Goal: Information Seeking & Learning: Learn about a topic

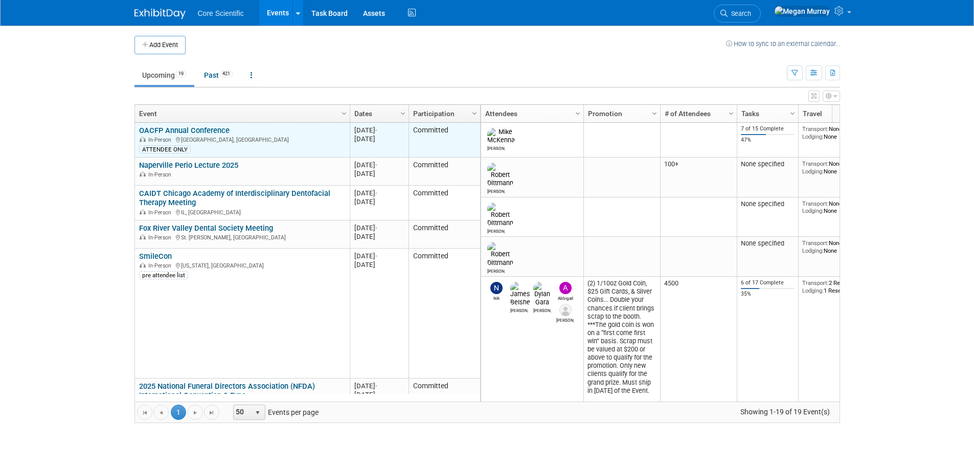
click at [178, 130] on link "OACFP Annual Conference" at bounding box center [184, 130] width 91 height 9
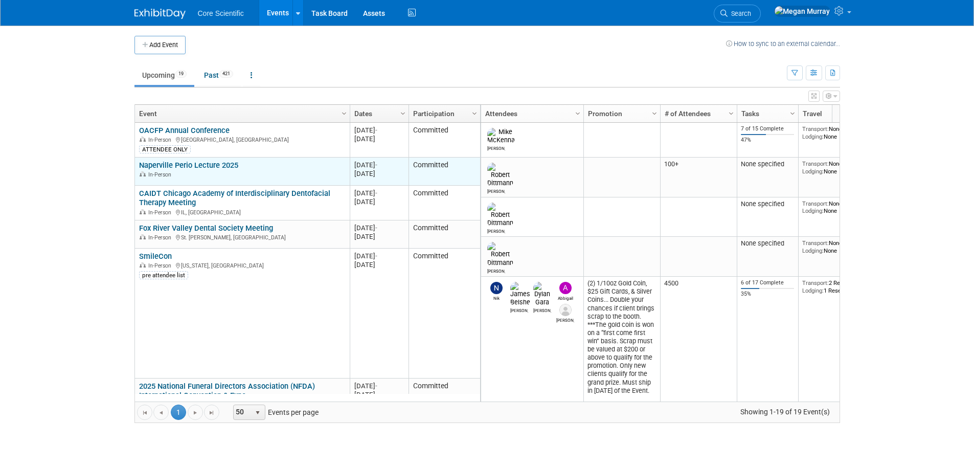
click at [220, 167] on link "Naperville Perio Lecture 2025" at bounding box center [188, 165] width 99 height 9
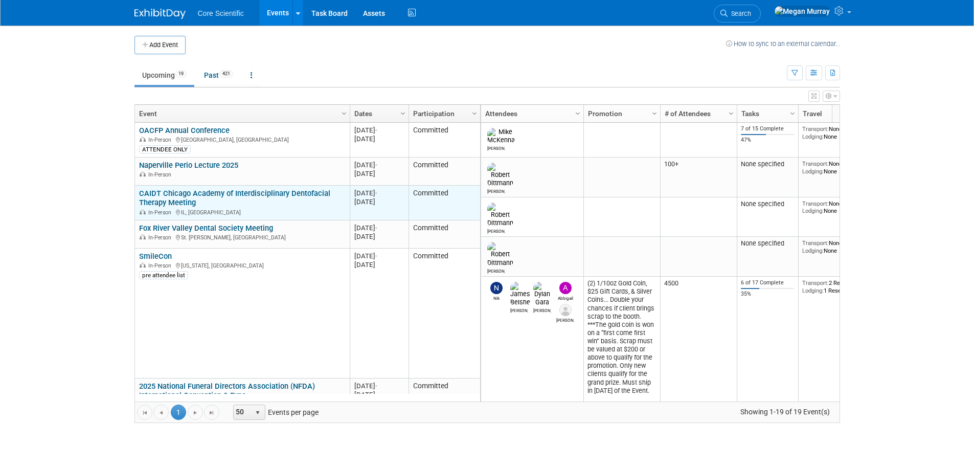
click at [186, 190] on link "CAIDT Chicago Academy of Interdisciplinary Dentofacial Therapy Meeting" at bounding box center [234, 198] width 191 height 19
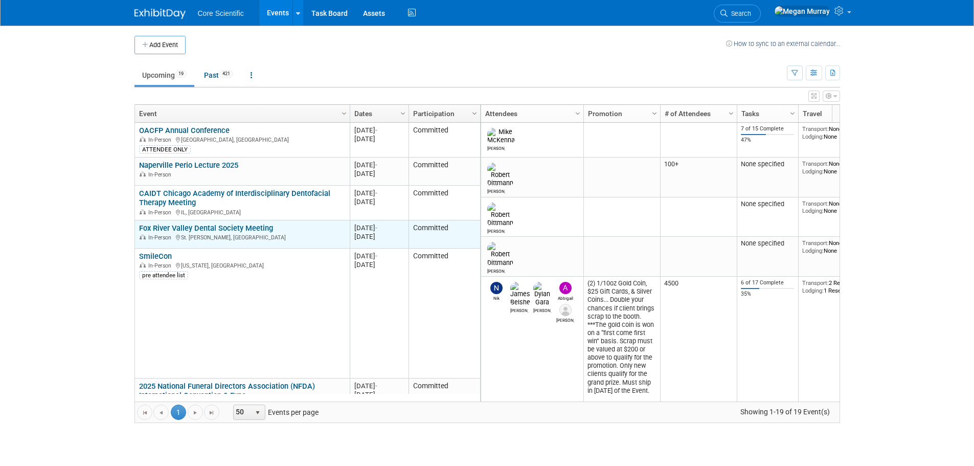
click at [155, 225] on link "Fox River Valley Dental Society Meeting" at bounding box center [206, 227] width 134 height 9
click at [223, 229] on link "Fox River Valley Dental Society Meeting" at bounding box center [206, 227] width 134 height 9
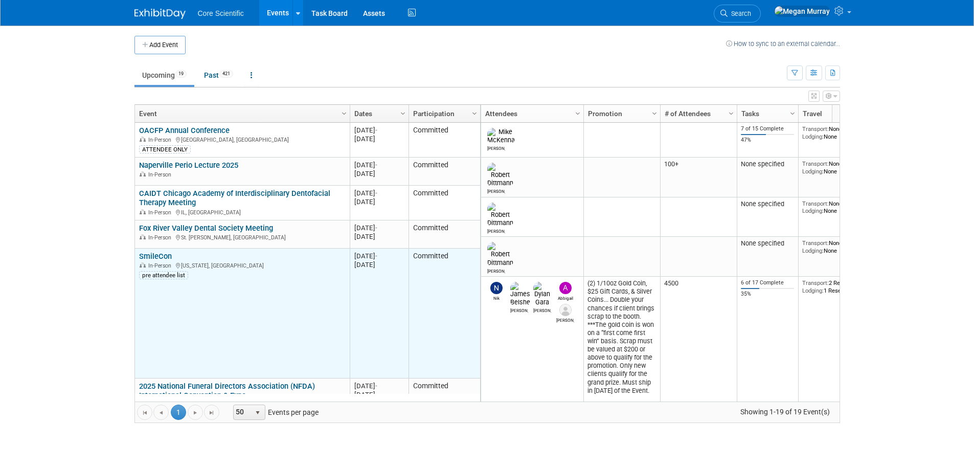
click at [157, 254] on link "SmileCon" at bounding box center [155, 256] width 33 height 9
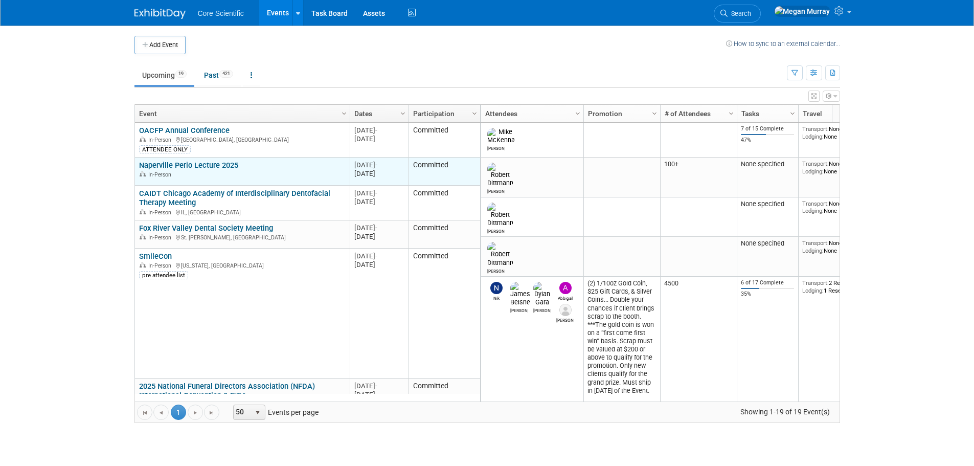
click at [169, 166] on link "Naperville Perio Lecture 2025" at bounding box center [188, 165] width 99 height 9
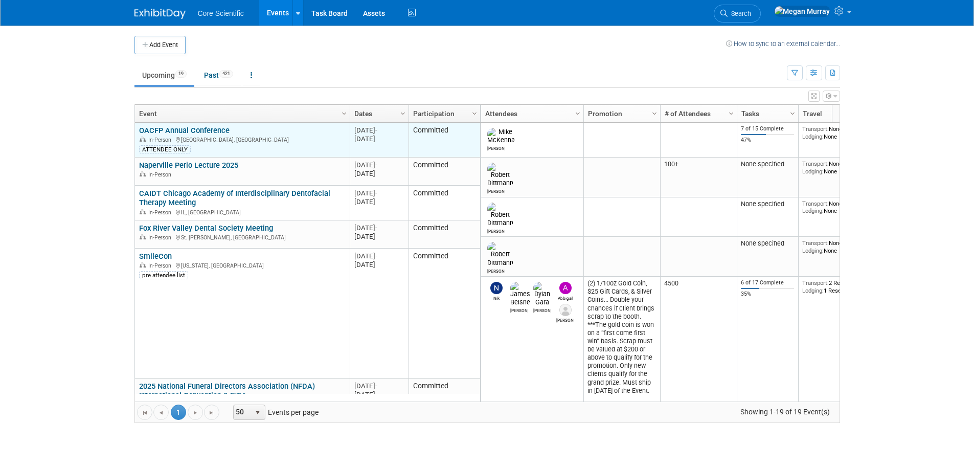
click at [175, 132] on link "OACFP Annual Conference" at bounding box center [184, 130] width 91 height 9
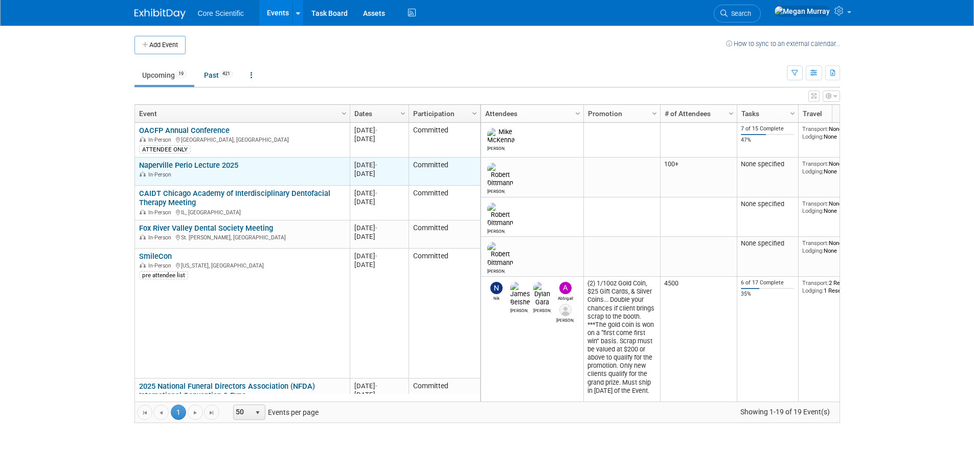
click at [200, 162] on link "Naperville Perio Lecture 2025" at bounding box center [188, 165] width 99 height 9
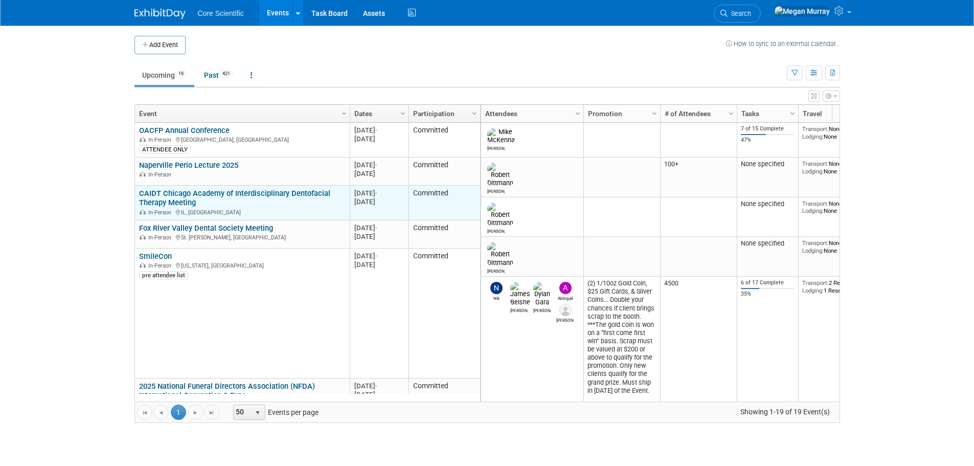
click at [200, 190] on link "CAIDT Chicago Academy of Interdisciplinary Dentofacial Therapy Meeting" at bounding box center [234, 198] width 191 height 19
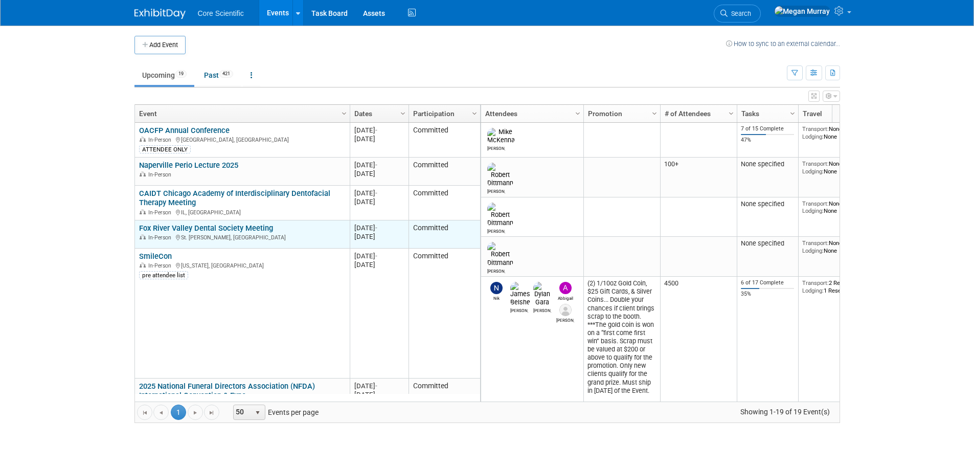
click at [212, 226] on link "Fox River Valley Dental Society Meeting" at bounding box center [206, 227] width 134 height 9
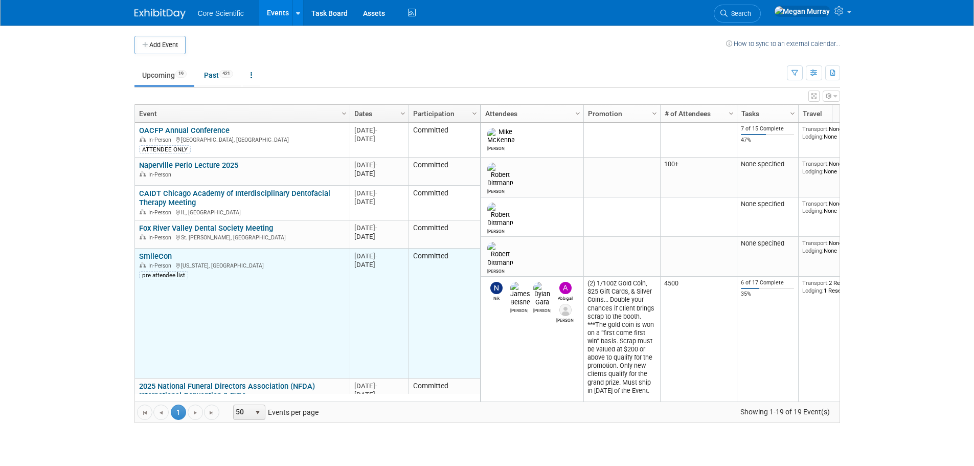
click at [154, 255] on link "SmileCon" at bounding box center [155, 256] width 33 height 9
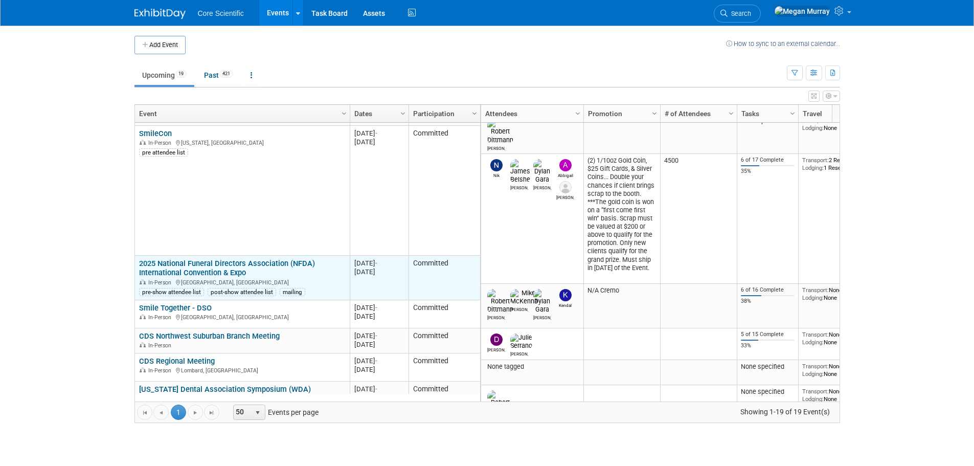
click at [181, 265] on link "2025 National Funeral Directors Association (NFDA) International Convention & E…" at bounding box center [227, 268] width 176 height 19
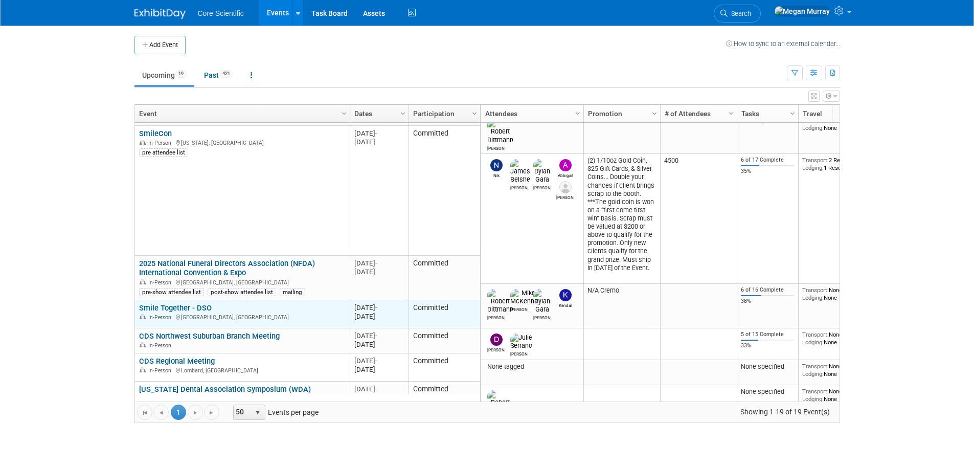
scroll to position [184, 0]
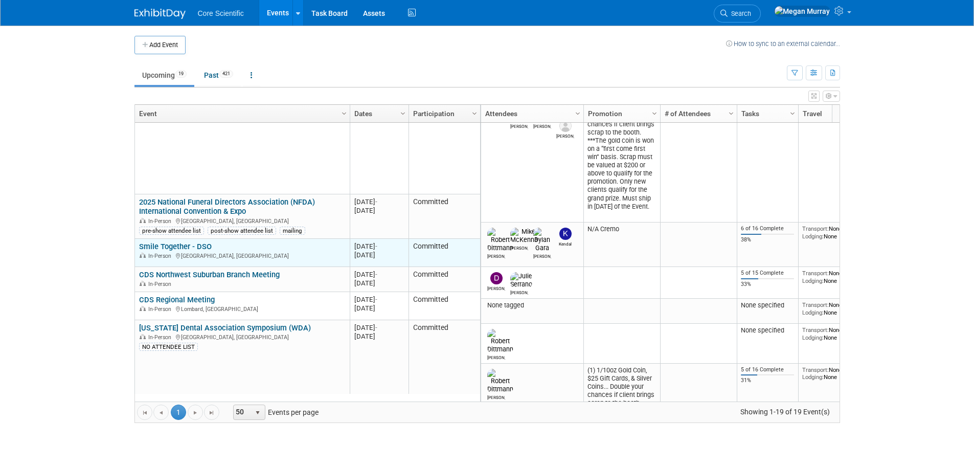
click at [185, 243] on link "Smile Together - DSO" at bounding box center [175, 246] width 73 height 9
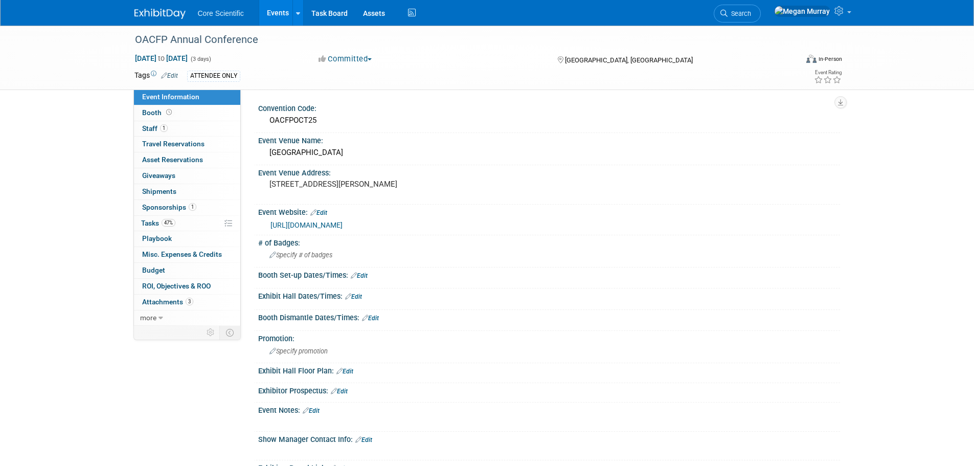
click at [375, 229] on div "https://oacfp.com/viewEvent.html?productId=8443" at bounding box center [551, 225] width 562 height 12
click at [343, 227] on link "https://oacfp.com/viewEvent.html?productId=8443" at bounding box center [306, 225] width 72 height 8
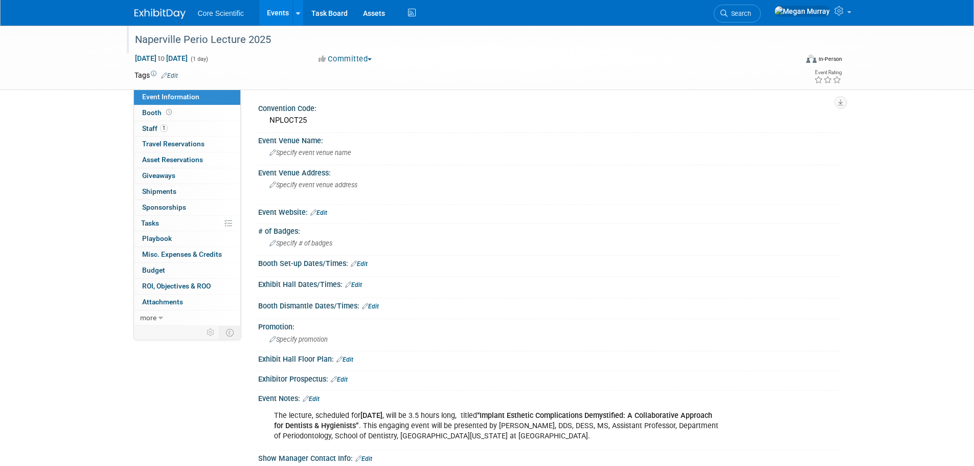
click at [231, 39] on div "Naperville Perio Lecture 2025" at bounding box center [456, 40] width 651 height 18
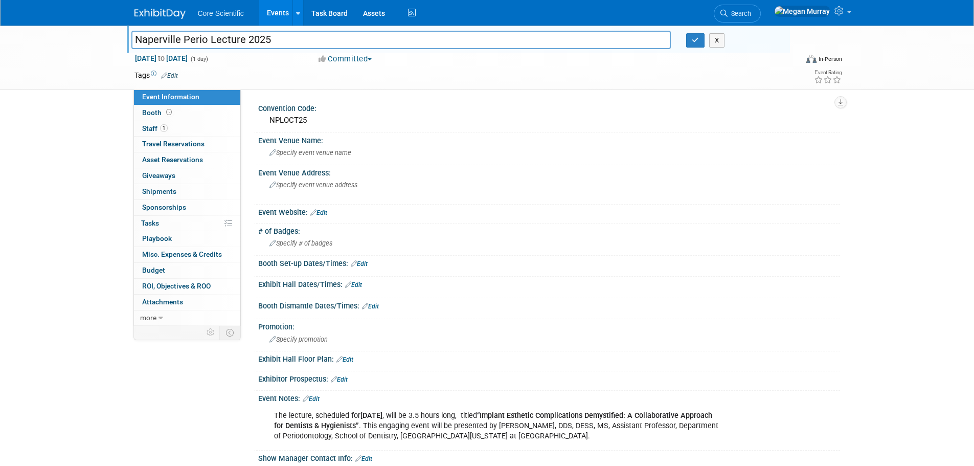
click at [231, 39] on input "Naperville Perio Lecture 2025" at bounding box center [401, 40] width 540 height 18
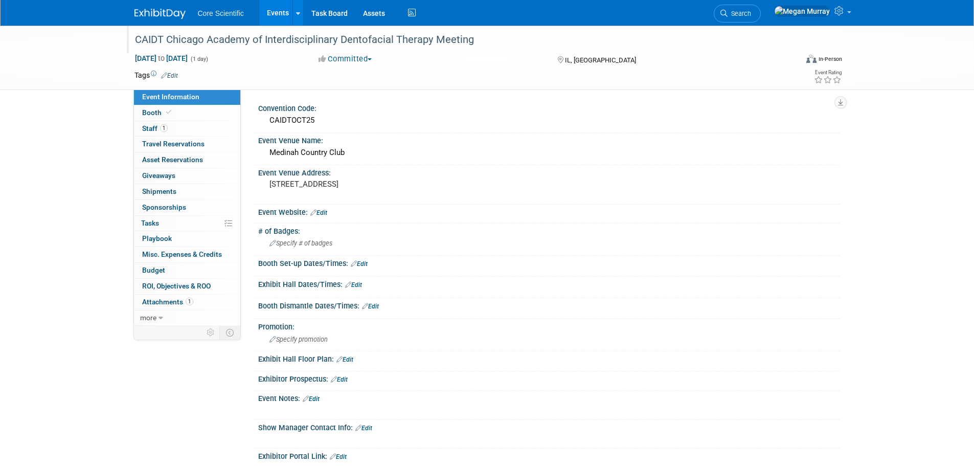
click at [248, 42] on div "CAIDT Chicago Academy of Interdisciplinary Dentofacial Therapy Meeting" at bounding box center [456, 40] width 651 height 18
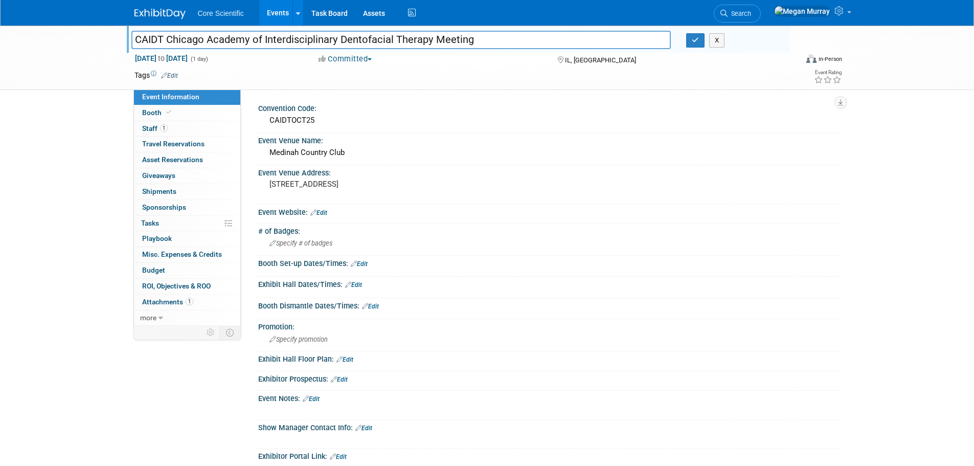
click at [248, 42] on input "CAIDT Chicago Academy of Interdisciplinary Dentofacial Therapy Meeting" at bounding box center [401, 40] width 540 height 18
click at [316, 152] on div "Medinah Country Club" at bounding box center [549, 153] width 567 height 16
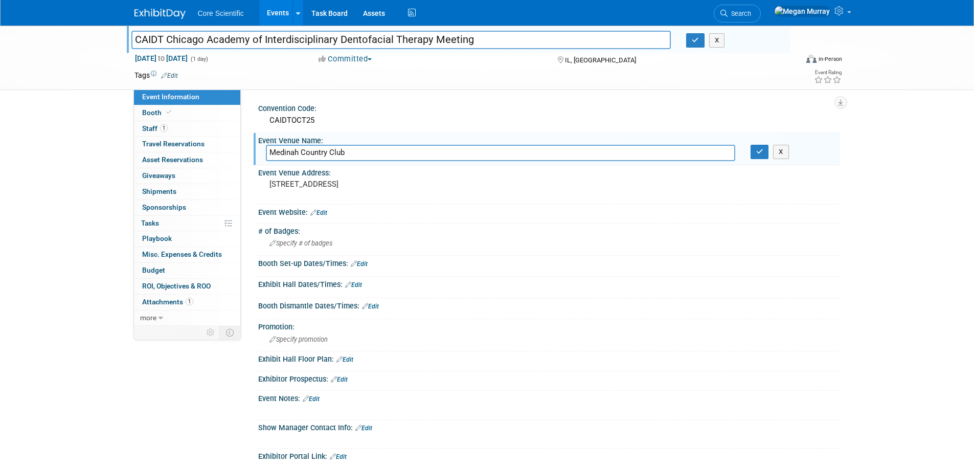
click at [316, 152] on input "Medinah Country Club" at bounding box center [500, 153] width 469 height 16
click at [308, 187] on pre "6N001 Medinah Rd., Medinah, IL" at bounding box center [379, 183] width 220 height 9
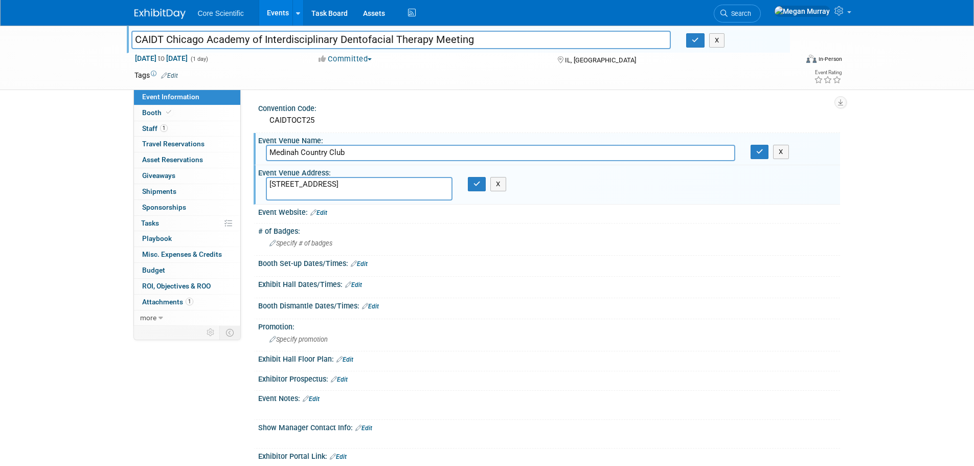
click at [308, 187] on textarea "6N001 Medinah Rd., Medinah, IL" at bounding box center [359, 189] width 187 height 24
click at [308, 192] on textarea "6N001 Medinah Rd., Medinah, IL" at bounding box center [359, 189] width 187 height 24
drag, startPoint x: 310, startPoint y: 193, endPoint x: 258, endPoint y: 182, distance: 53.4
click at [258, 182] on div "6N001 Medinah Rd., Medinah, IL" at bounding box center [359, 189] width 202 height 24
click at [95, 147] on div "CAIDT Chicago Academy of Interdisciplinary Dentofacial Therapy Meeting CAIDT Ch…" at bounding box center [487, 464] width 974 height 877
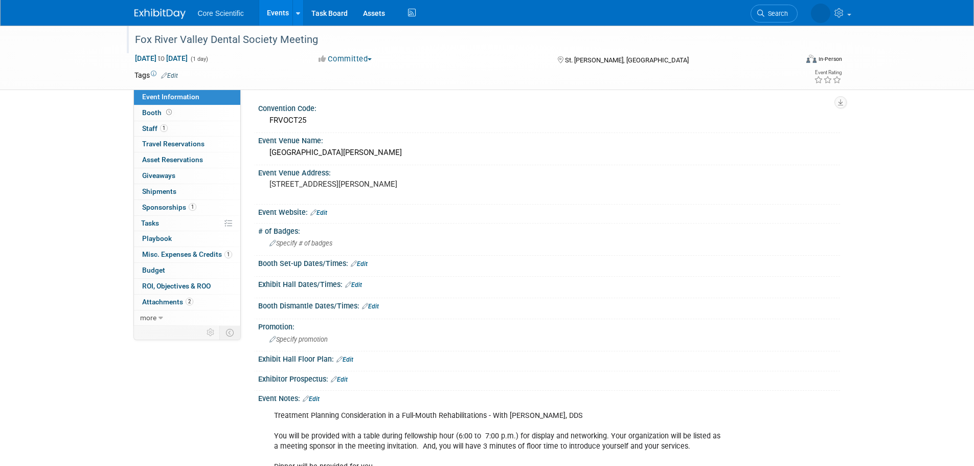
click at [241, 36] on div "Fox River Valley Dental Society Meeting" at bounding box center [456, 40] width 651 height 18
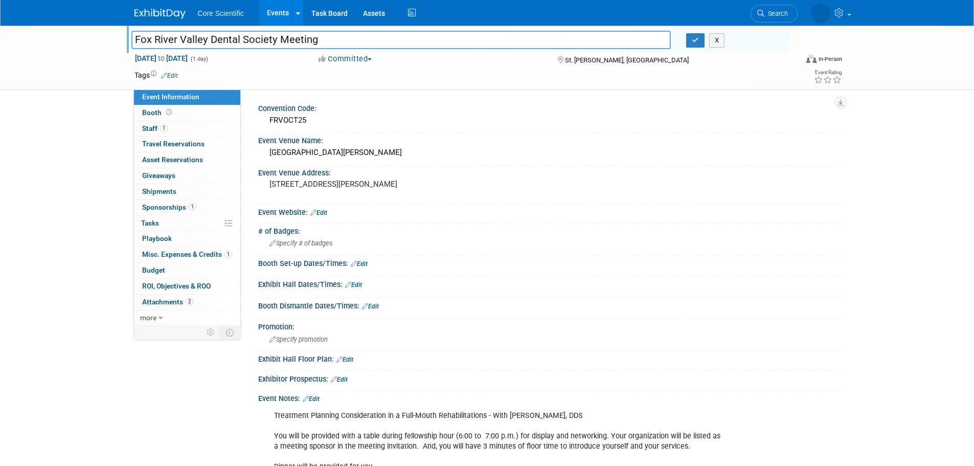
click at [241, 36] on input "Fox River Valley Dental Society Meeting" at bounding box center [401, 40] width 540 height 18
click at [303, 152] on div "St. Charles Place" at bounding box center [549, 153] width 567 height 16
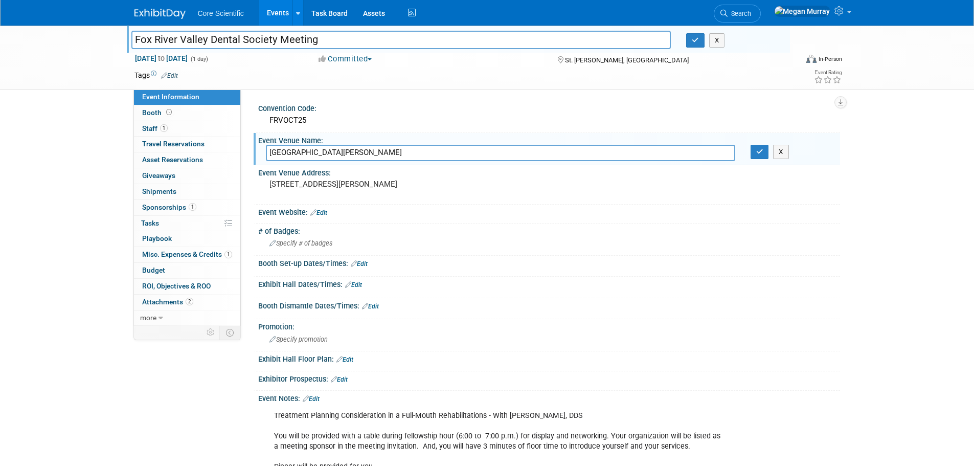
click at [303, 152] on input "St. Charles Place" at bounding box center [500, 153] width 469 height 16
click at [308, 187] on pre "2550 E. Main St., St. Charles, IL 60174" at bounding box center [379, 183] width 220 height 9
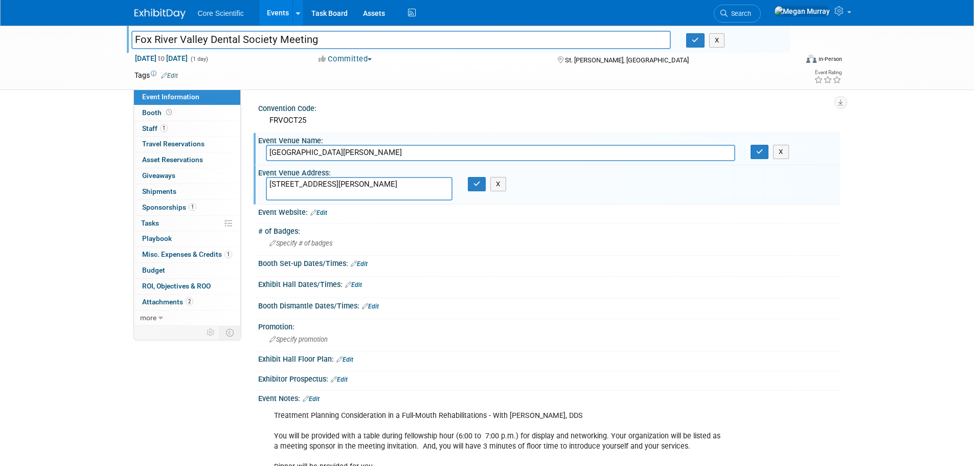
click at [308, 187] on textarea "2550 E. Main St., St. Charles, IL 60174" at bounding box center [359, 189] width 187 height 24
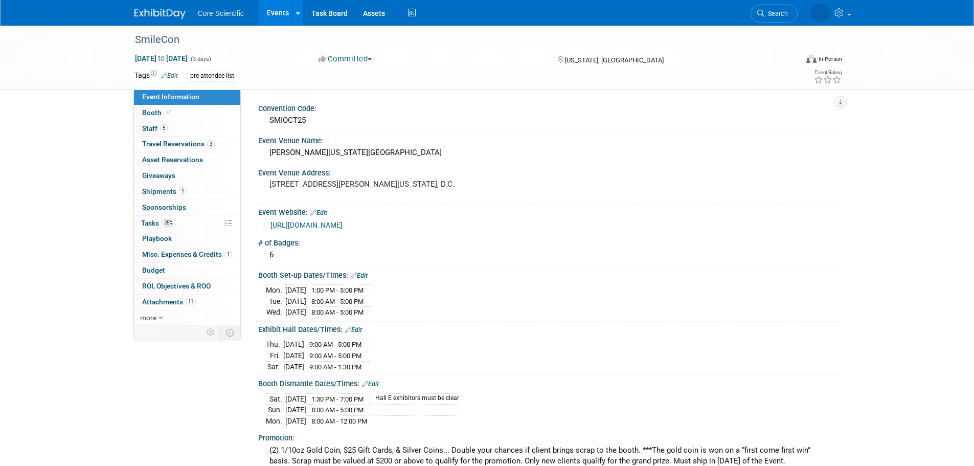
drag, startPoint x: 331, startPoint y: 230, endPoint x: 317, endPoint y: 225, distance: 14.4
click at [317, 225] on link "[URL][DOMAIN_NAME]" at bounding box center [306, 225] width 72 height 8
click at [340, 153] on div "[PERSON_NAME][US_STATE][GEOGRAPHIC_DATA]" at bounding box center [549, 153] width 567 height 16
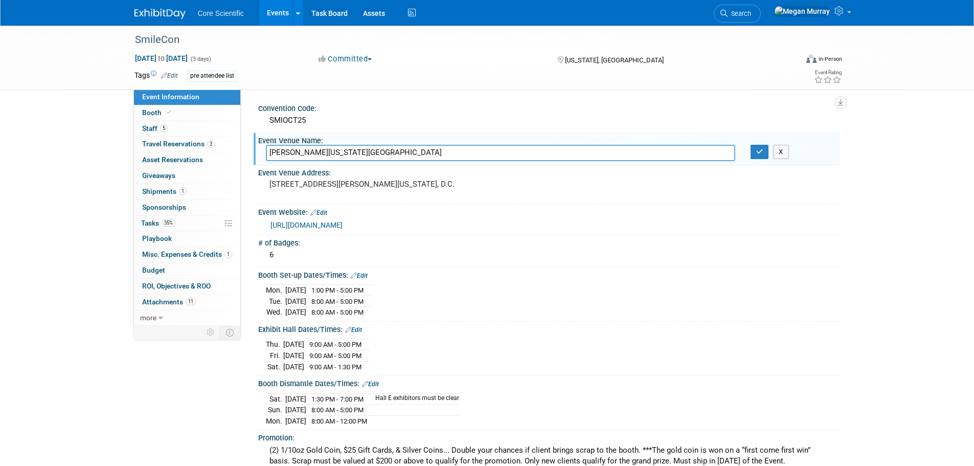
click at [340, 153] on input "[PERSON_NAME][US_STATE][GEOGRAPHIC_DATA]" at bounding box center [500, 153] width 469 height 16
click at [348, 189] on div "[STREET_ADDRESS][PERSON_NAME][US_STATE], D.C." at bounding box center [379, 189] width 227 height 24
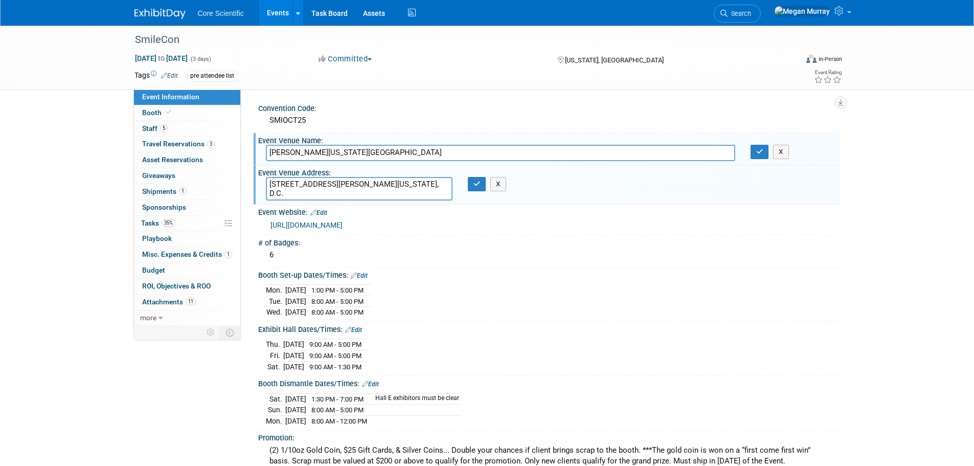
click at [348, 189] on textarea "[STREET_ADDRESS][PERSON_NAME][US_STATE], D.C." at bounding box center [359, 189] width 187 height 24
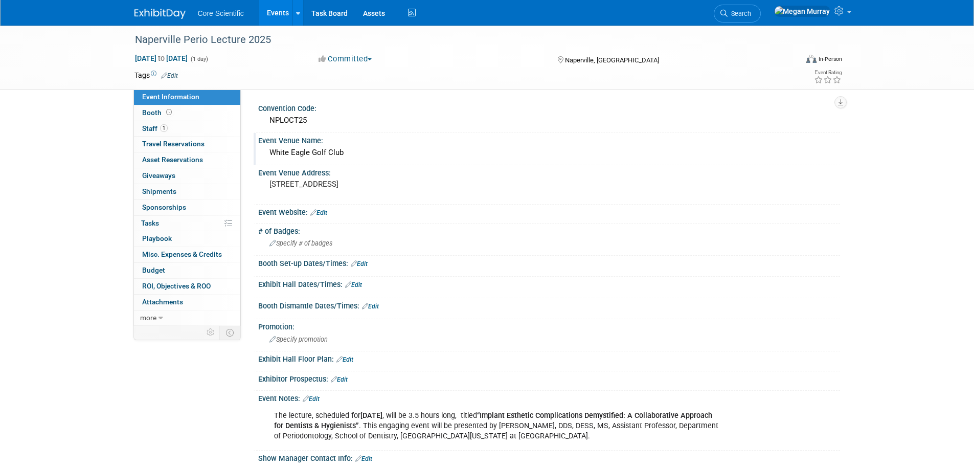
click at [322, 148] on div "White Eagle Golf Club" at bounding box center [549, 153] width 567 height 16
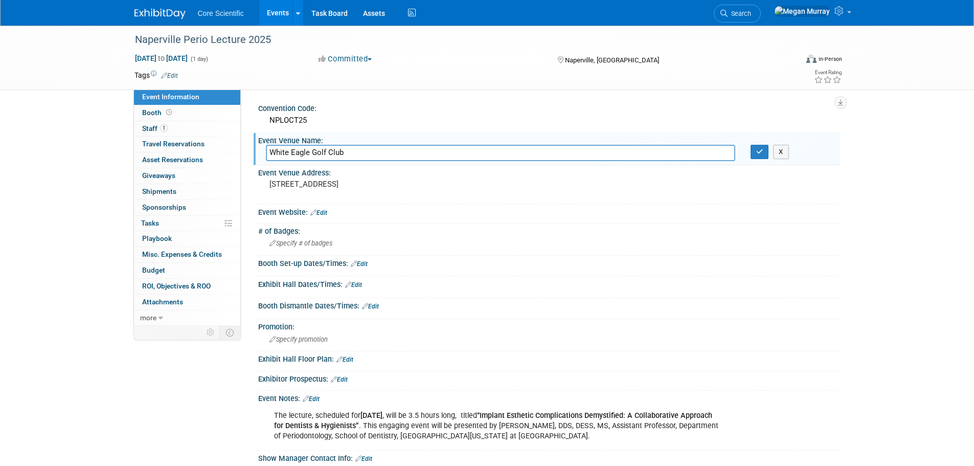
click at [322, 148] on input "White Eagle Golf Club" at bounding box center [500, 153] width 469 height 16
click at [307, 153] on input "White Eagle Golf Club" at bounding box center [500, 153] width 469 height 16
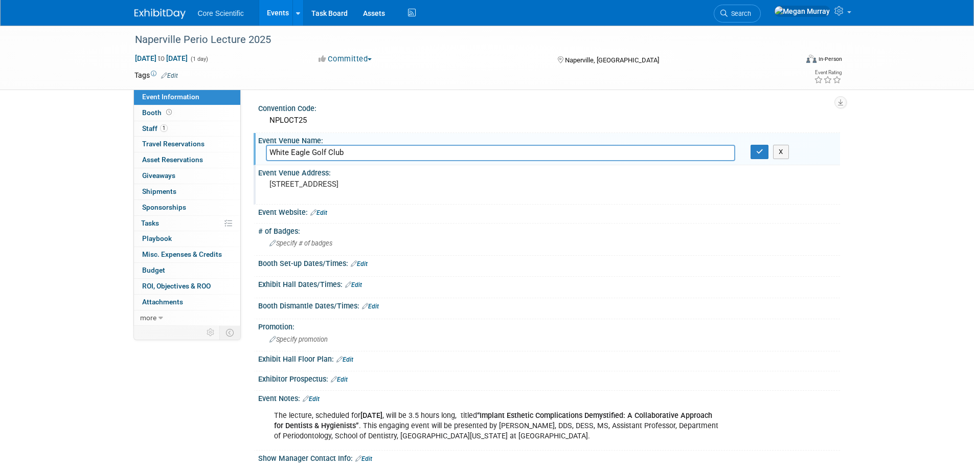
click at [331, 187] on pre "3400 Club Dr, Naperville, IL 60564" at bounding box center [379, 183] width 220 height 9
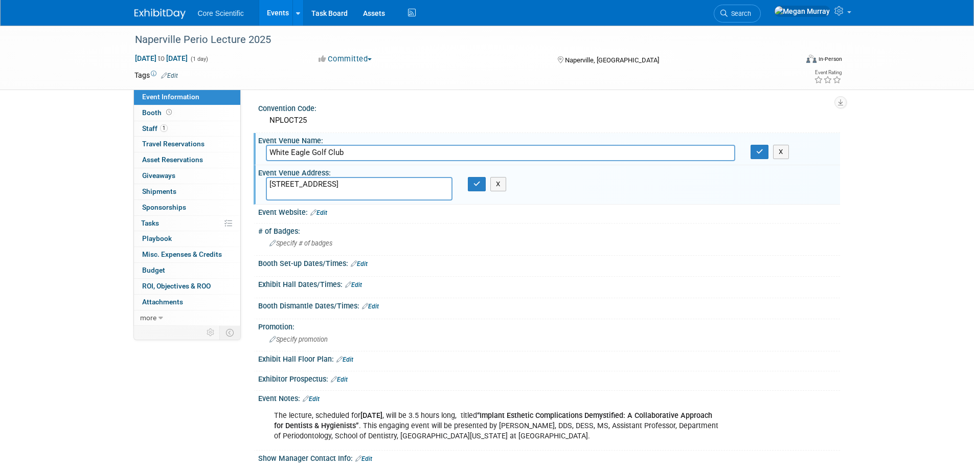
click at [331, 187] on textarea "3400 Club Dr, Naperville, IL 60564" at bounding box center [359, 189] width 187 height 24
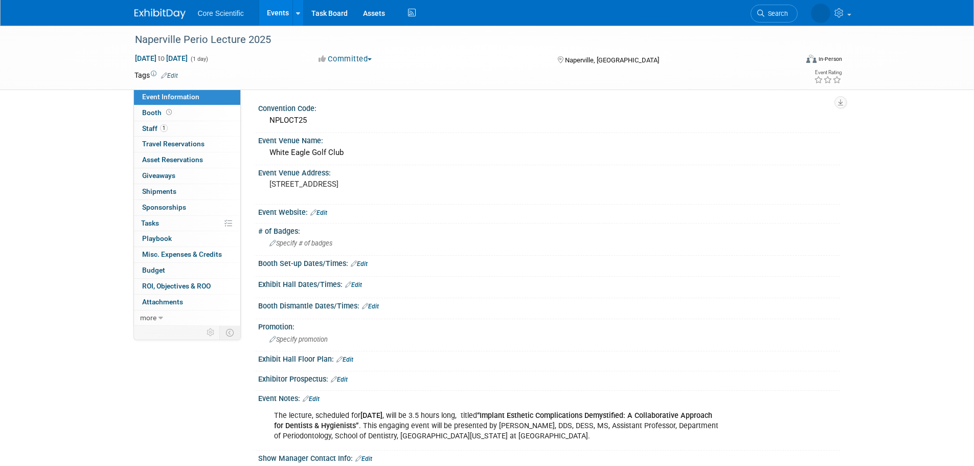
click at [325, 212] on link "Edit" at bounding box center [318, 212] width 17 height 7
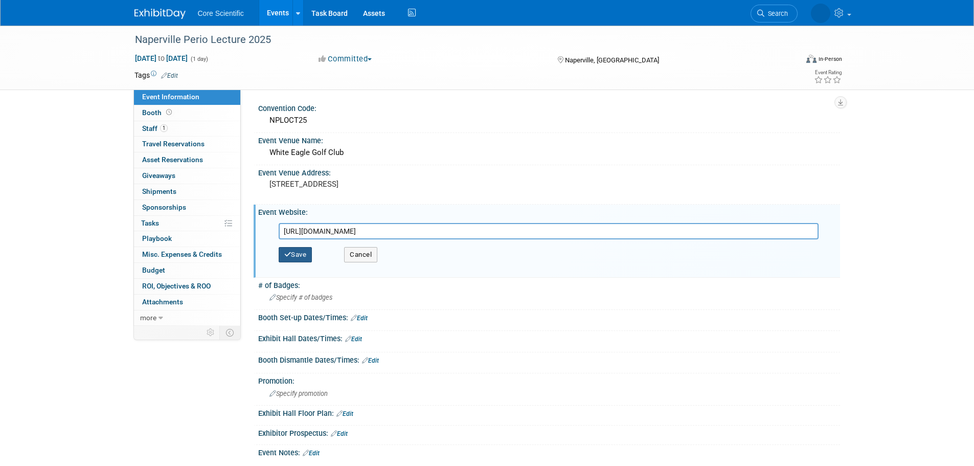
type input "[URL][DOMAIN_NAME]"
click at [313, 249] on div "Save Cancel" at bounding box center [552, 254] width 546 height 31
click at [307, 253] on button "Save" at bounding box center [296, 254] width 34 height 15
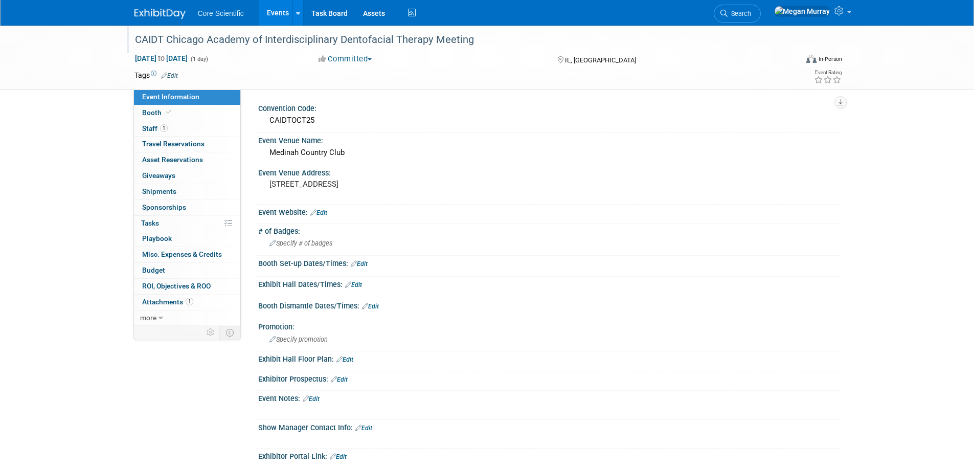
click at [267, 37] on div "CAIDT Chicago Academy of Interdisciplinary Dentofacial Therapy Meeting" at bounding box center [456, 40] width 651 height 18
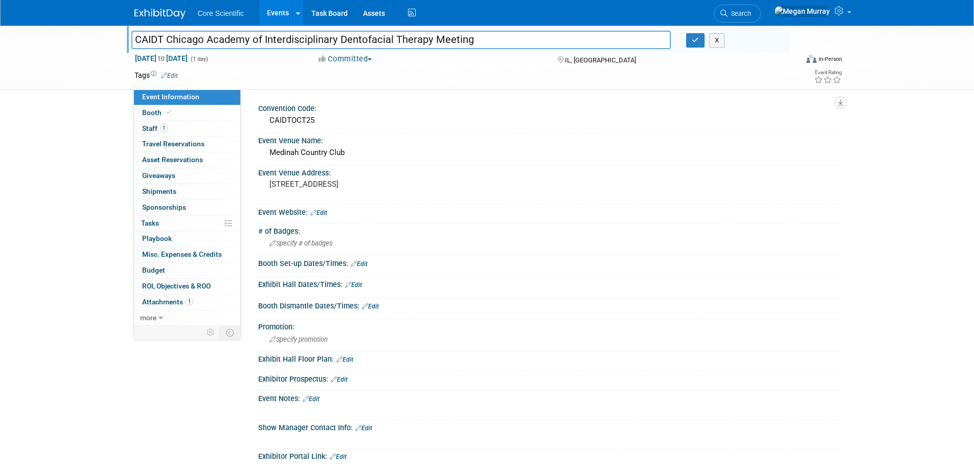
click at [267, 37] on input "CAIDT Chicago Academy of Interdisciplinary Dentofacial Therapy Meeting" at bounding box center [401, 40] width 540 height 18
click at [268, 43] on input "CAIDT Chicago Academy of Interdisciplinary Dentofacial Therapy Meeting" at bounding box center [401, 40] width 540 height 18
drag, startPoint x: 471, startPoint y: 36, endPoint x: 169, endPoint y: 32, distance: 302.2
click at [169, 32] on input "CAIDT Chicago Academy of Interdisciplinary Dentofacial Therapy Meeting" at bounding box center [401, 40] width 540 height 18
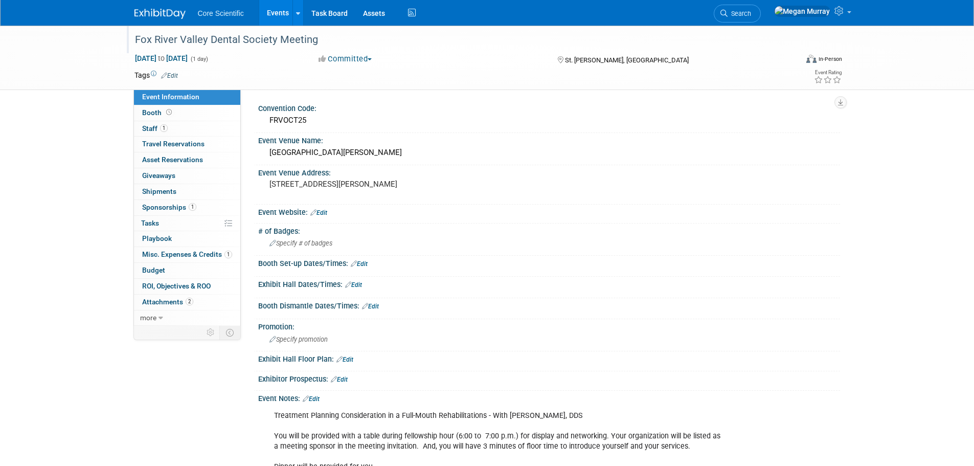
click at [275, 40] on div "Fox River Valley Dental Society Meeting" at bounding box center [456, 40] width 651 height 18
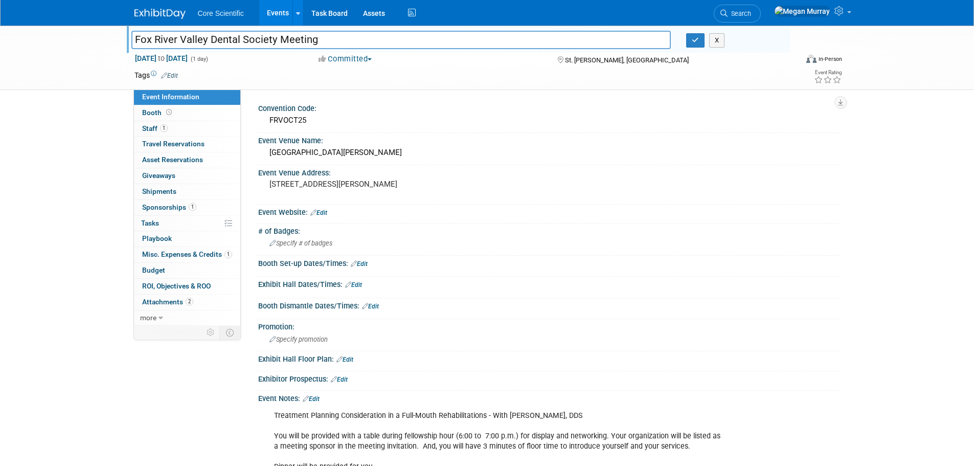
click at [275, 40] on input "Fox River Valley Dental Society Meeting" at bounding box center [401, 40] width 540 height 18
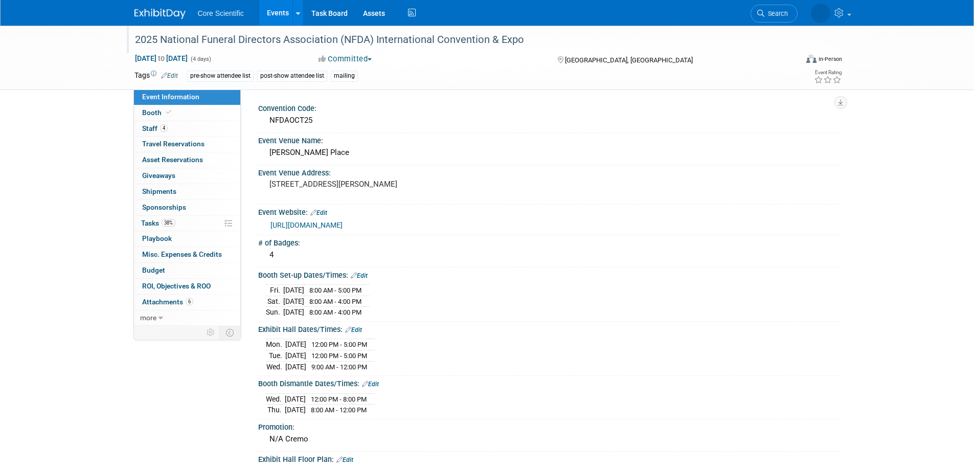
click at [438, 44] on div "2025 National Funeral Directors Association (NFDA) International Convention & E…" at bounding box center [456, 40] width 651 height 18
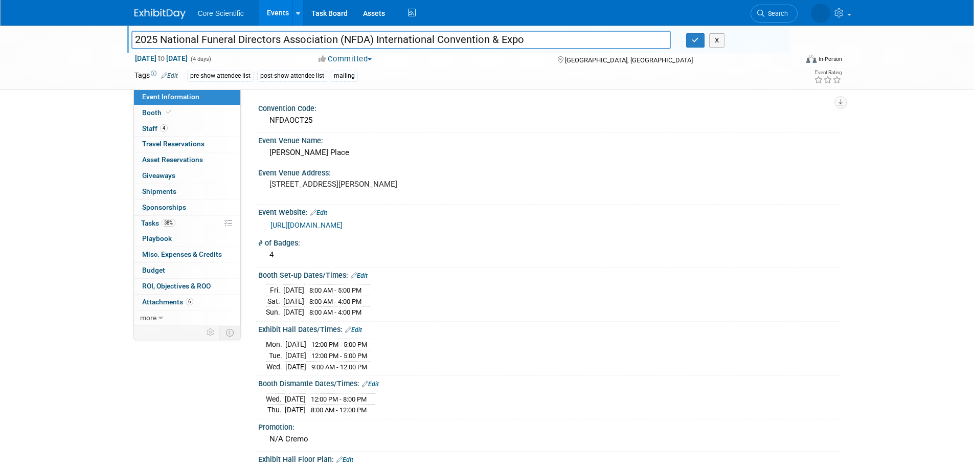
click at [518, 41] on input "2025 National Funeral Directors Association (NFDA) International Convention & E…" at bounding box center [401, 40] width 540 height 18
drag, startPoint x: 529, startPoint y: 40, endPoint x: 161, endPoint y: 36, distance: 368.2
click at [161, 36] on input "2025 National Funeral Directors Association (NFDA) International Convention & E…" at bounding box center [401, 40] width 540 height 18
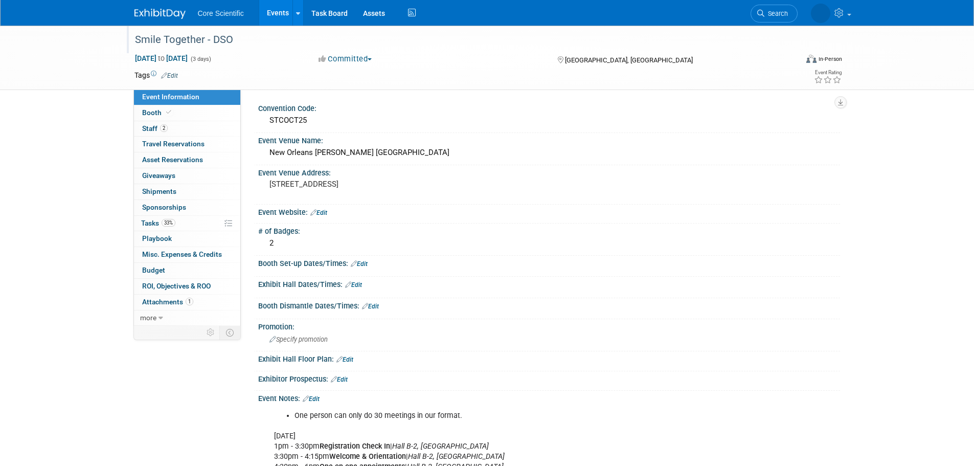
click at [192, 40] on div "Smile Together - DSO" at bounding box center [456, 40] width 651 height 18
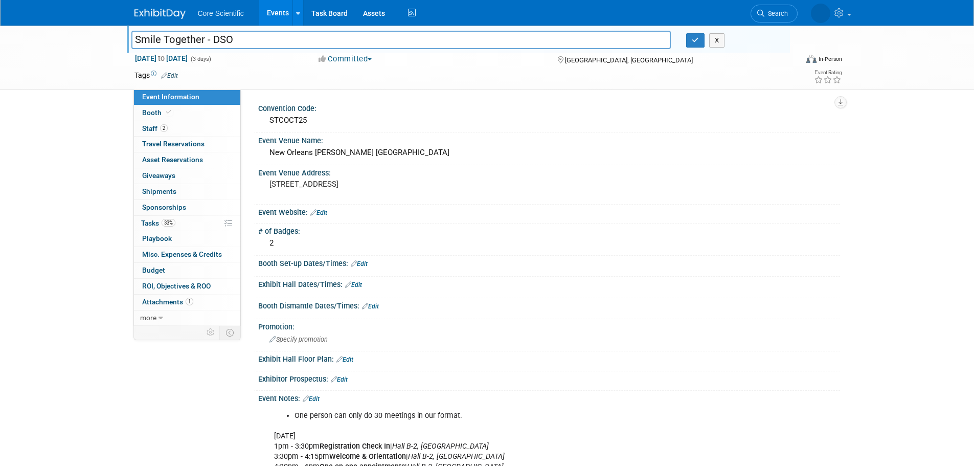
click at [192, 40] on input "Smile Together - DSO" at bounding box center [401, 40] width 540 height 18
click at [235, 35] on input "Smile Together - DSO" at bounding box center [401, 40] width 540 height 18
click at [229, 36] on input "Smile Together - DSO" at bounding box center [401, 40] width 540 height 18
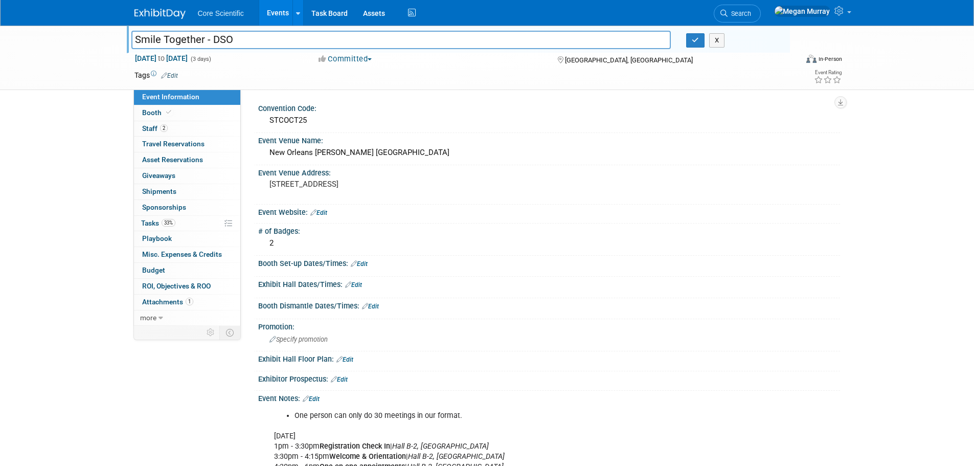
click at [229, 36] on input "Smile Together - DSO" at bounding box center [401, 40] width 540 height 18
